Goal: Book appointment/travel/reservation

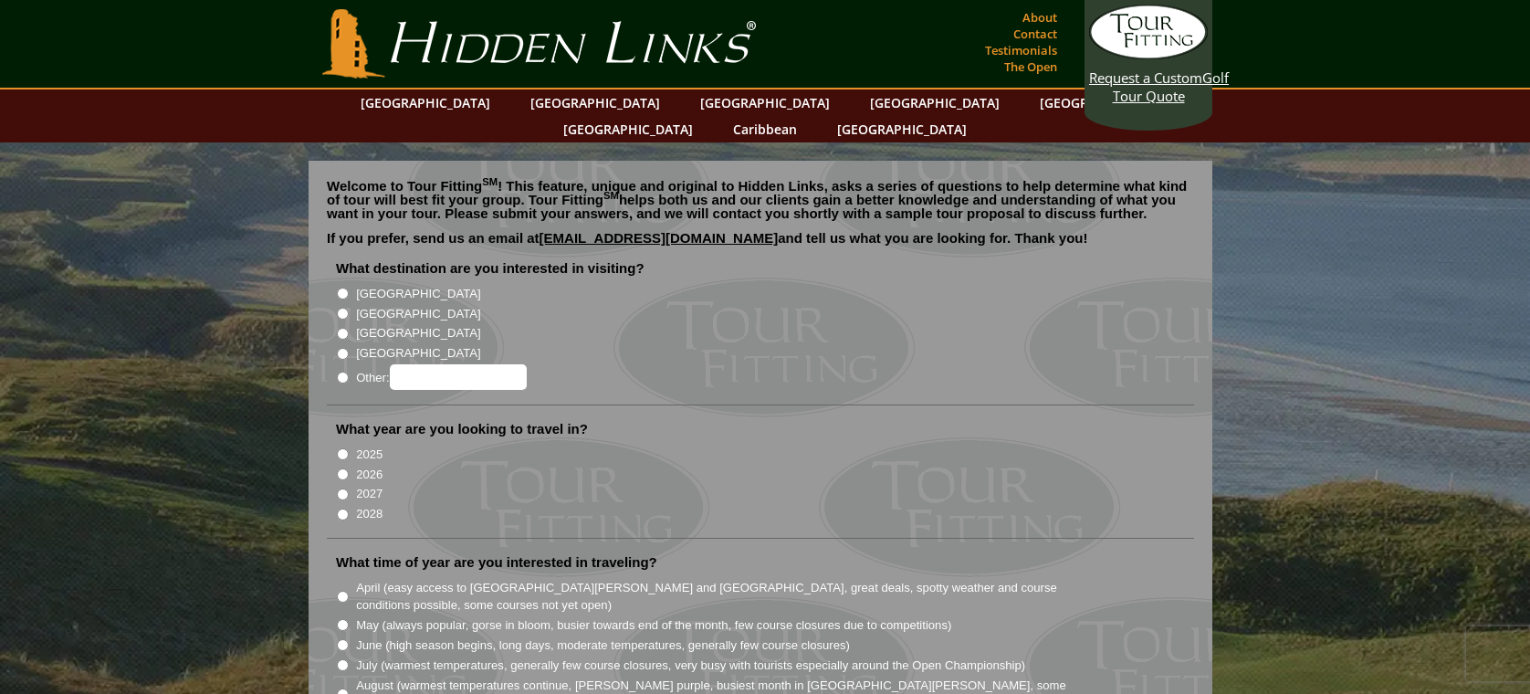
click at [342, 287] on input "[GEOGRAPHIC_DATA]" at bounding box center [343, 293] width 12 height 12
radio input "true"
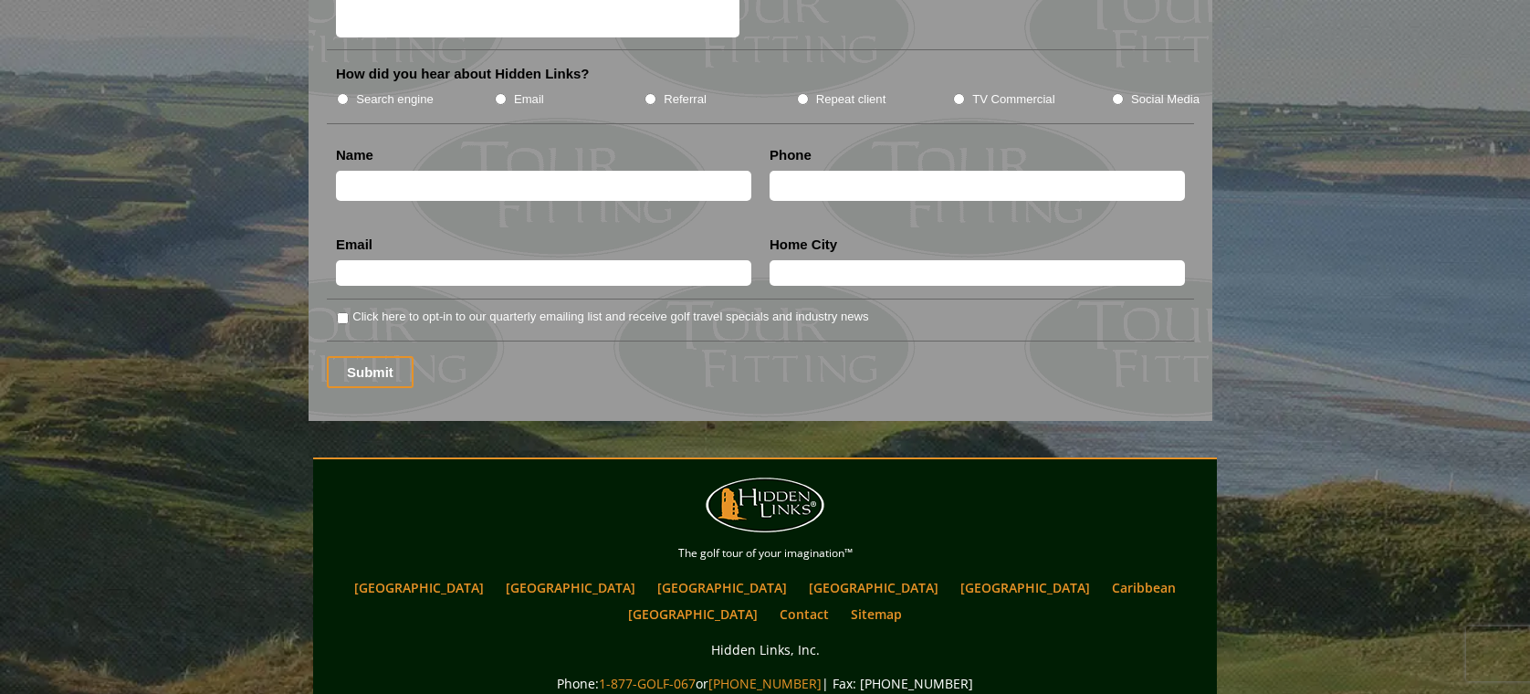
scroll to position [2401, 0]
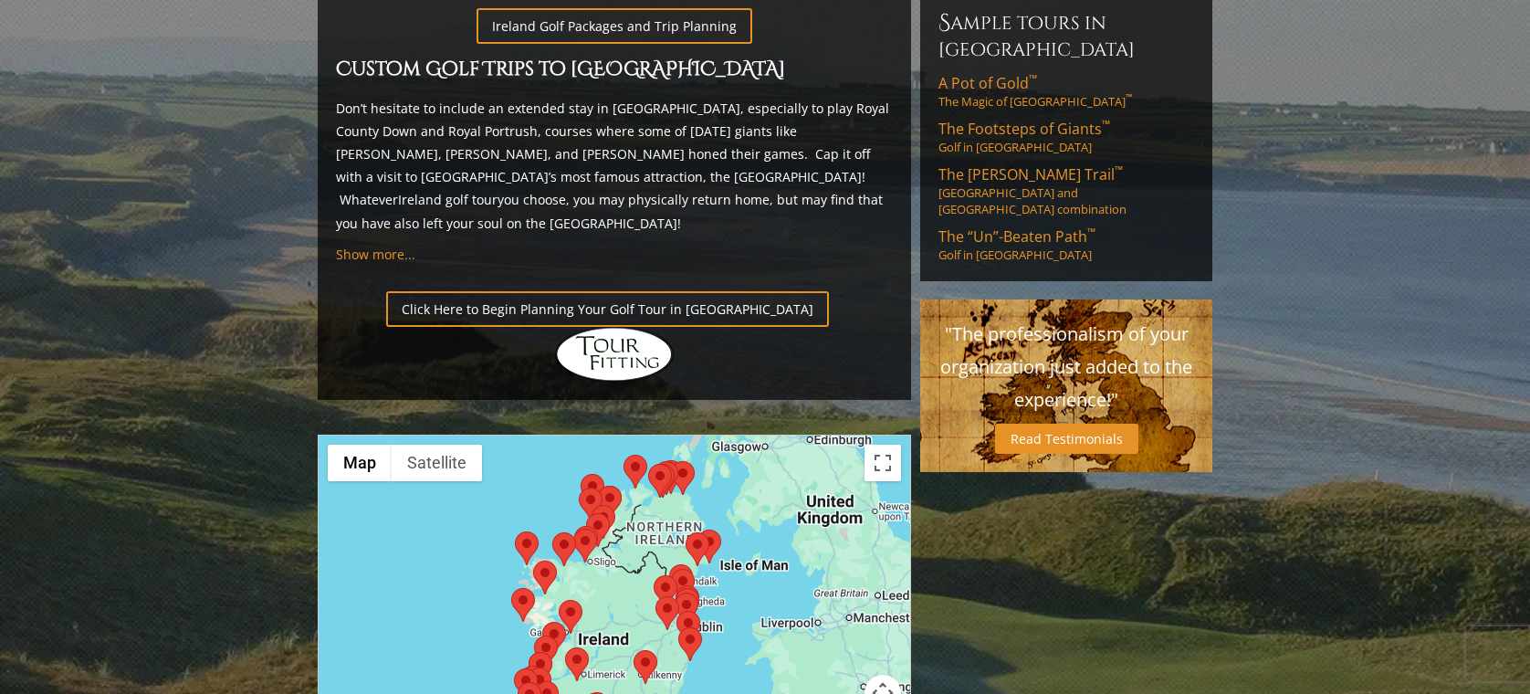
scroll to position [1238, 0]
